Goal: Task Accomplishment & Management: Use online tool/utility

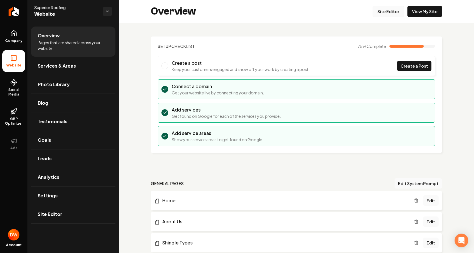
click at [390, 11] on link "Site Editor" at bounding box center [388, 11] width 31 height 11
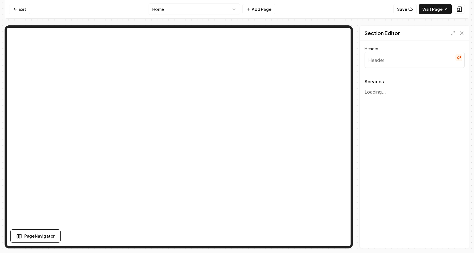
type input "Our Services"
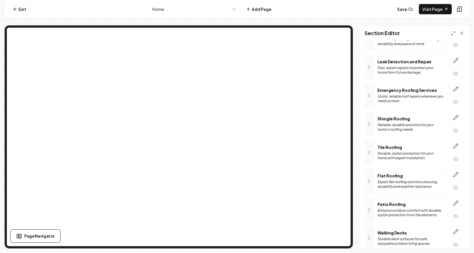
scroll to position [209, 0]
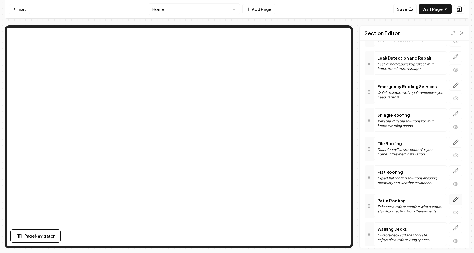
click at [457, 201] on icon "button" at bounding box center [456, 200] width 6 height 6
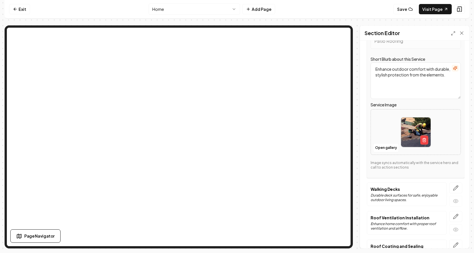
scroll to position [376, 0]
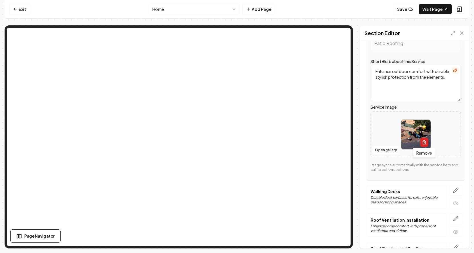
click at [424, 144] on icon "button" at bounding box center [424, 142] width 5 height 5
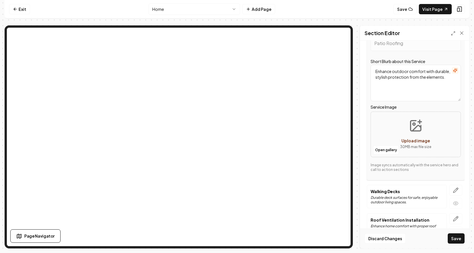
click at [405, 141] on span "Upload image" at bounding box center [415, 140] width 29 height 5
click at [415, 131] on icon "Upload image" at bounding box center [416, 126] width 10 height 10
